Goal: Check status: Check status

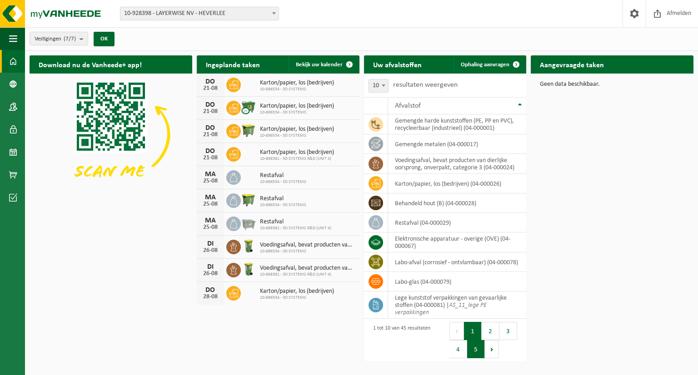
click at [478, 351] on button "5" at bounding box center [476, 349] width 18 height 18
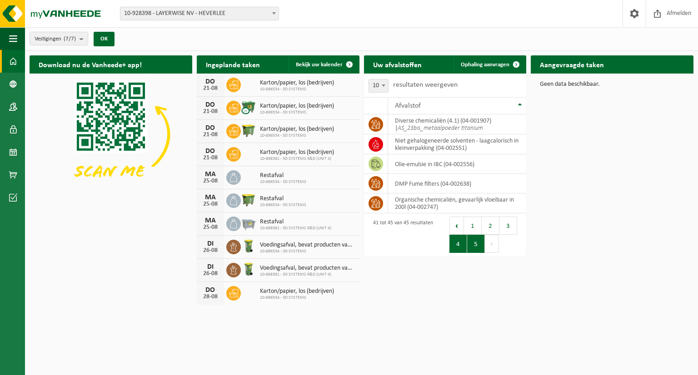
click at [460, 246] on button "4" at bounding box center [458, 244] width 18 height 18
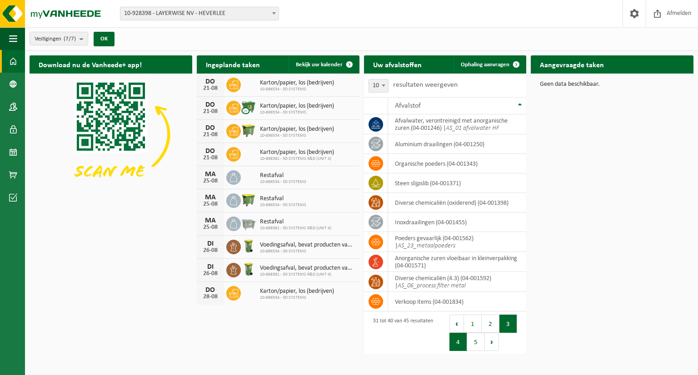
click at [510, 326] on button "3" at bounding box center [508, 324] width 18 height 18
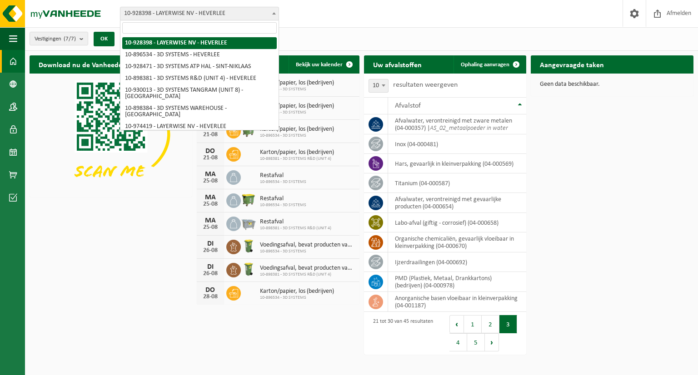
click at [274, 15] on span at bounding box center [274, 13] width 9 height 12
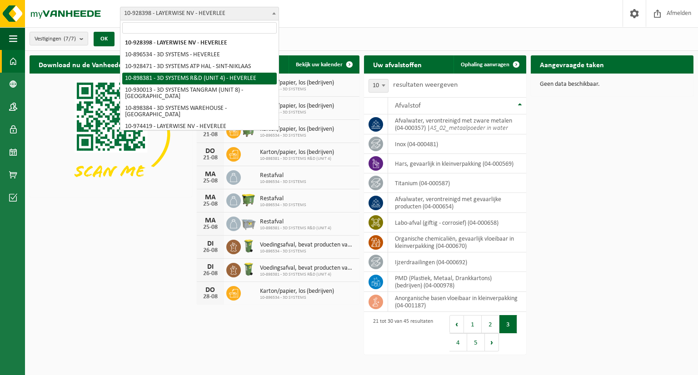
select select "133216"
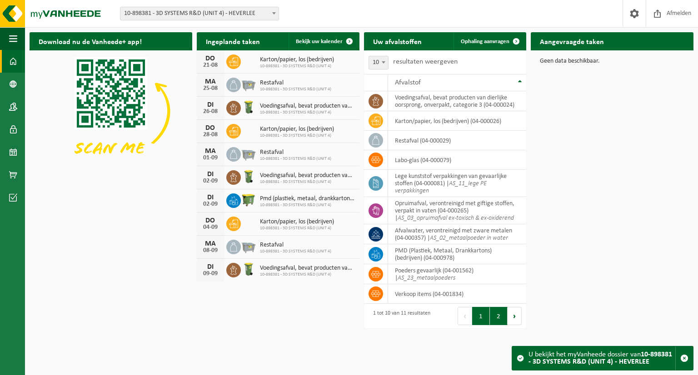
click at [501, 317] on button "2" at bounding box center [499, 316] width 18 height 18
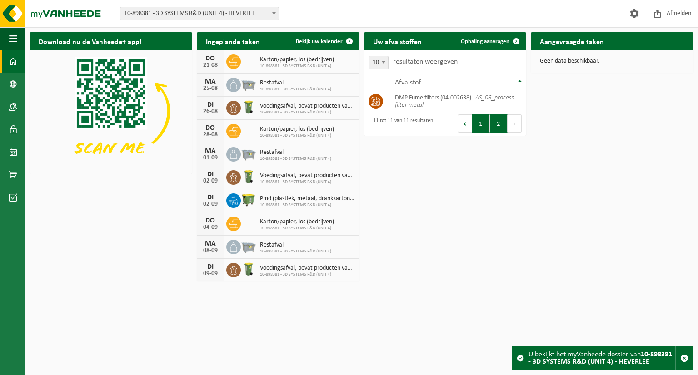
click at [483, 128] on button "1" at bounding box center [481, 124] width 18 height 18
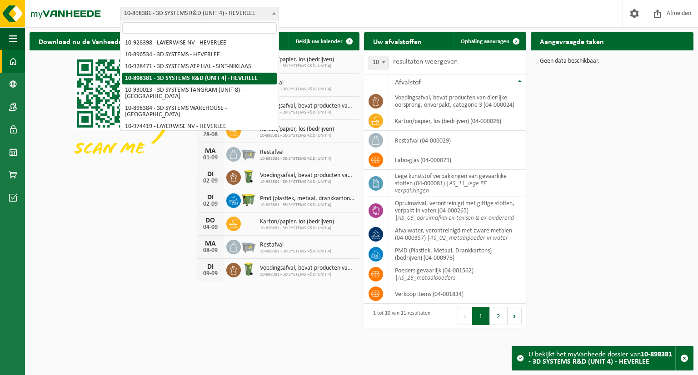
click at [271, 18] on span at bounding box center [274, 13] width 9 height 12
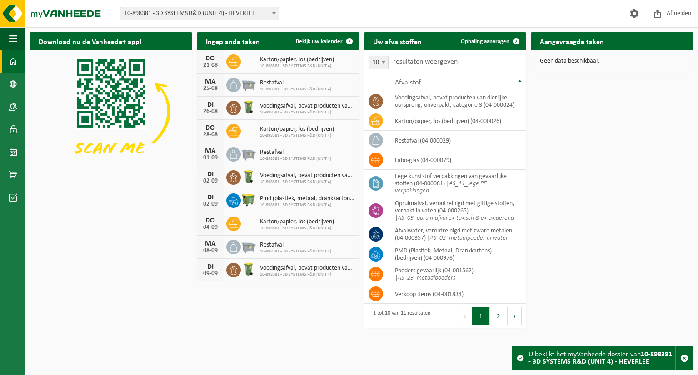
click at [342, 26] on div "Vestiging: 10-928398 - LAYERWISE NV - HEVERLEE 10-896534 - 3D SYSTEMS - HEVERLE…" at bounding box center [349, 14] width 698 height 28
click at [11, 154] on span at bounding box center [13, 152] width 8 height 23
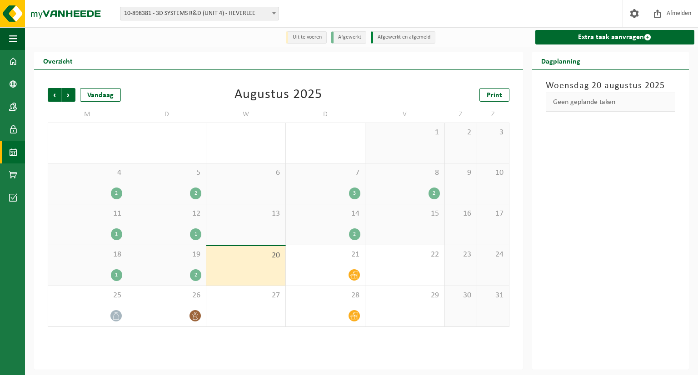
click at [590, 257] on div "Woensdag 20 augustus 2025 Geen geplande taken" at bounding box center [610, 220] width 157 height 300
click at [267, 306] on div "27" at bounding box center [245, 306] width 79 height 40
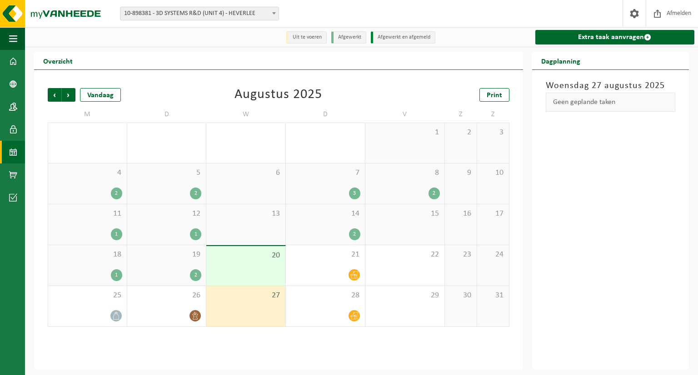
click at [242, 271] on div "20" at bounding box center [245, 266] width 79 height 40
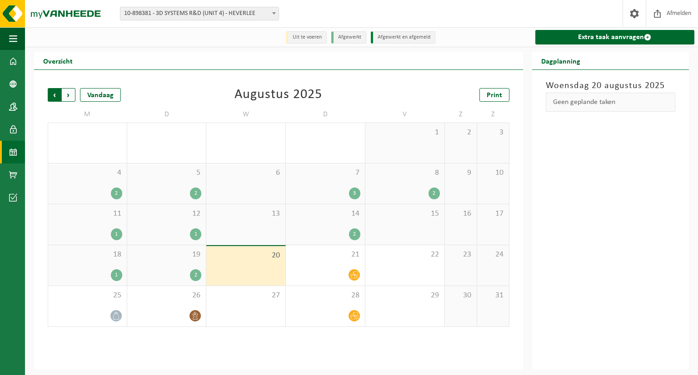
click at [69, 97] on span "Volgende" at bounding box center [69, 95] width 14 height 14
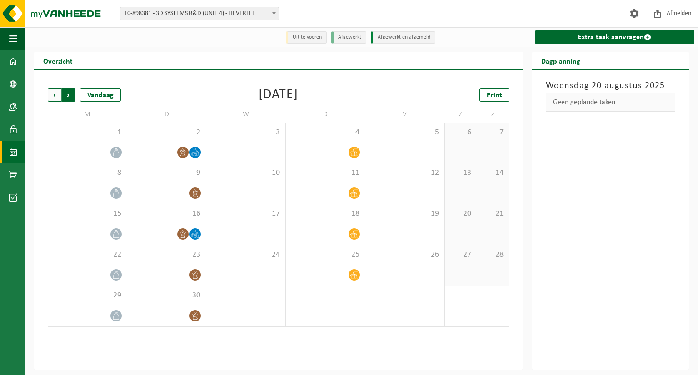
click at [53, 97] on span "Vorige" at bounding box center [55, 95] width 14 height 14
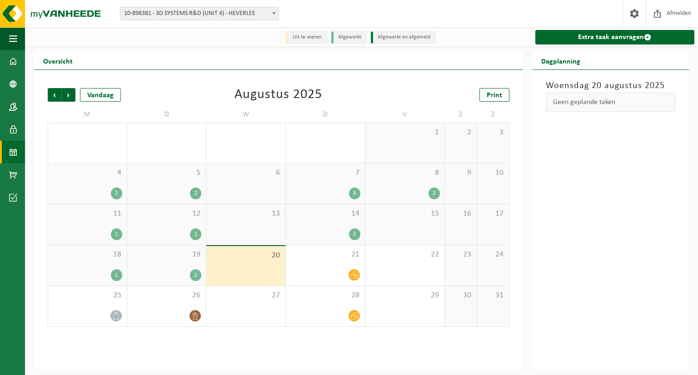
click at [196, 236] on div "1" at bounding box center [195, 235] width 11 height 12
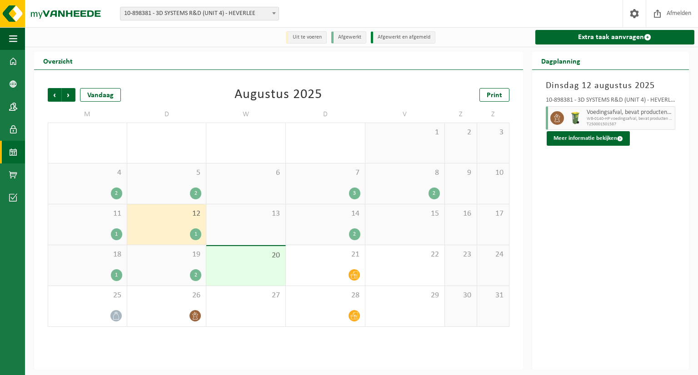
click at [196, 279] on div "2" at bounding box center [195, 276] width 11 height 12
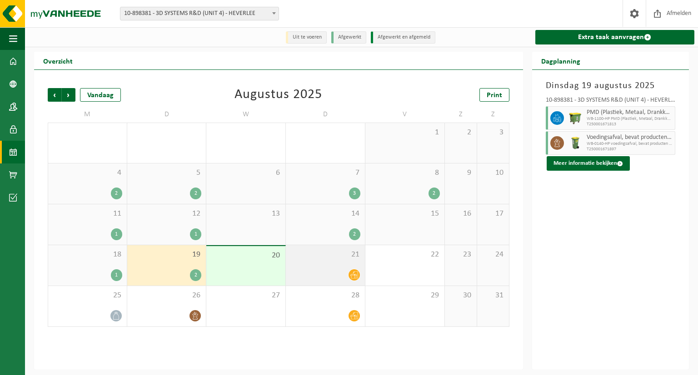
click at [357, 277] on icon at bounding box center [354, 275] width 8 height 8
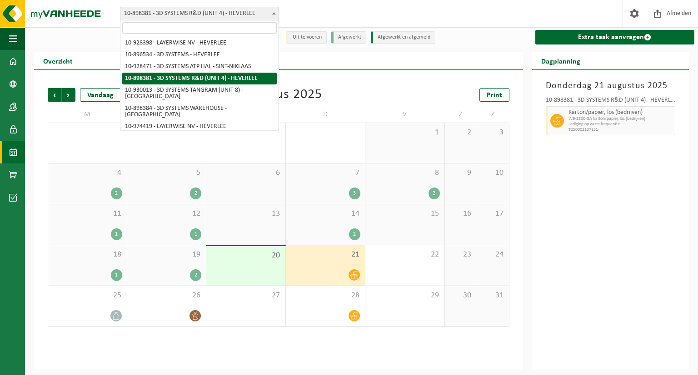
click at [273, 17] on span at bounding box center [274, 13] width 9 height 12
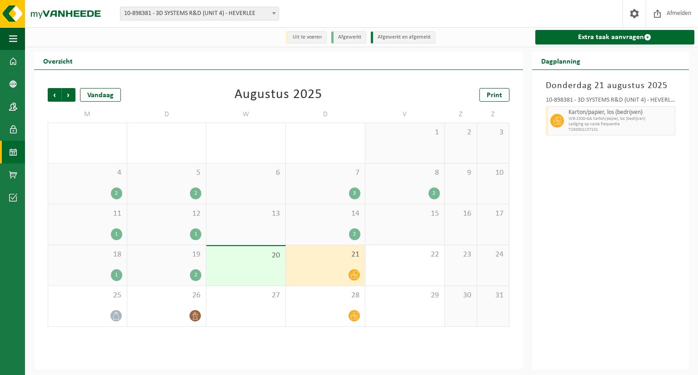
click at [273, 17] on span at bounding box center [274, 13] width 9 height 12
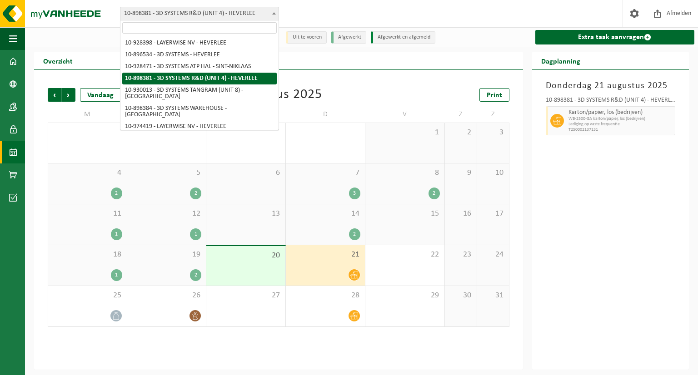
click at [275, 15] on span at bounding box center [274, 13] width 9 height 12
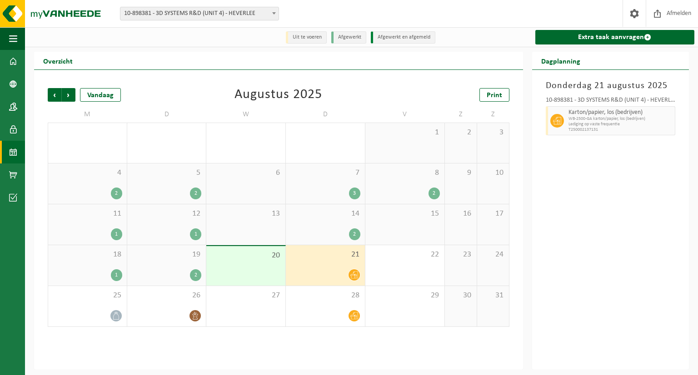
click at [413, 72] on div "Vorige Volgende Vandaag Augustus 2025 Print M D W D V Z Z 28 2 29 1 30 31 2 1 2…" at bounding box center [278, 220] width 489 height 300
